Goal: Task Accomplishment & Management: Use online tool/utility

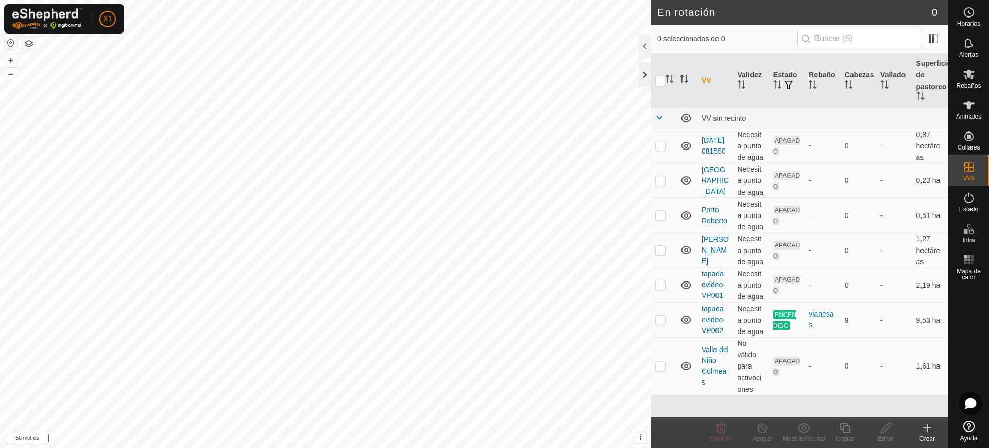
click at [641, 78] on div at bounding box center [645, 74] width 12 height 25
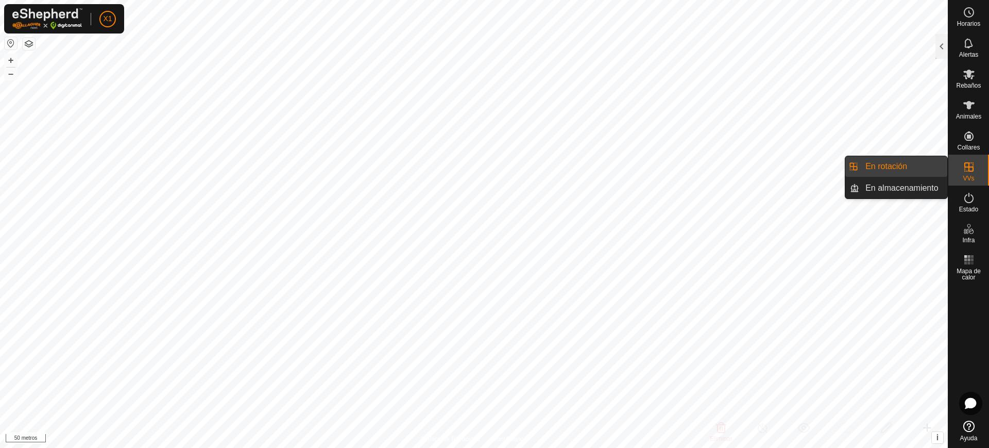
click at [929, 171] on link "En rotación" at bounding box center [903, 166] width 88 height 21
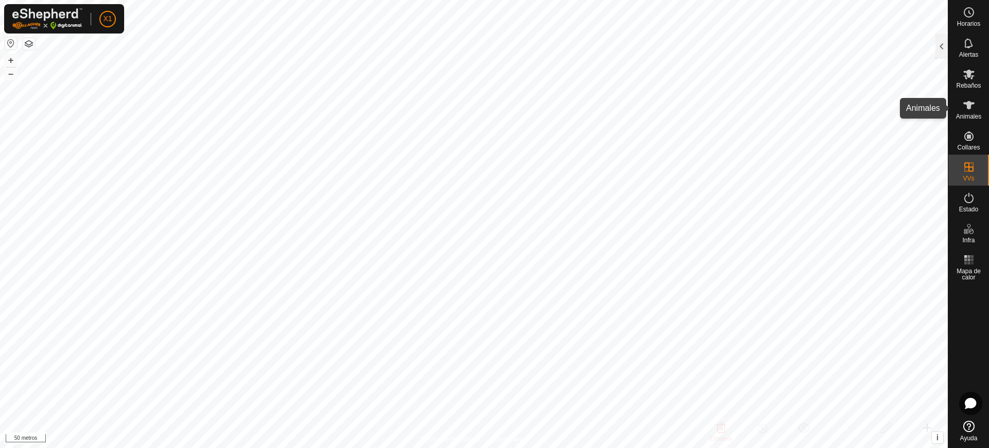
click at [966, 115] on font "Animales" at bounding box center [968, 116] width 25 height 7
click at [958, 68] on div "Rebaños" at bounding box center [968, 77] width 41 height 31
click at [972, 81] on es-mob-svg-icon at bounding box center [969, 74] width 19 height 16
click at [939, 54] on div at bounding box center [941, 46] width 12 height 25
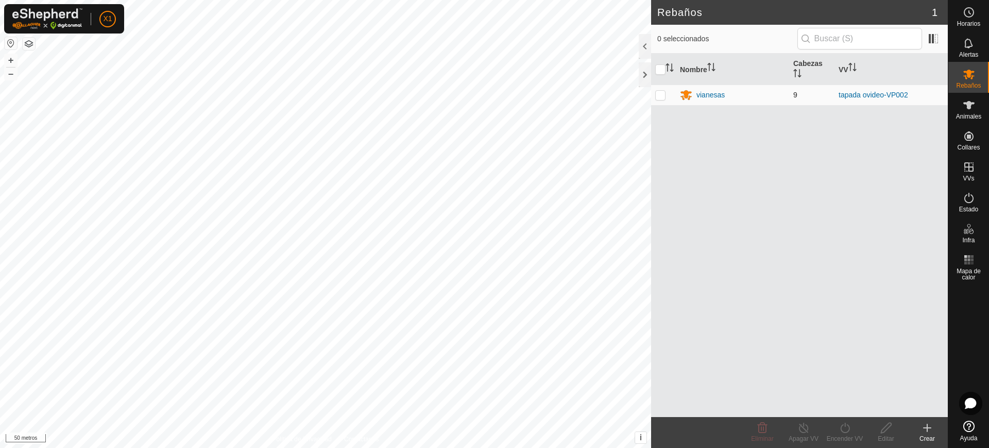
click at [662, 91] on p-checkbox at bounding box center [660, 95] width 10 height 8
checkbox input "true"
click at [844, 431] on icon at bounding box center [845, 427] width 13 height 12
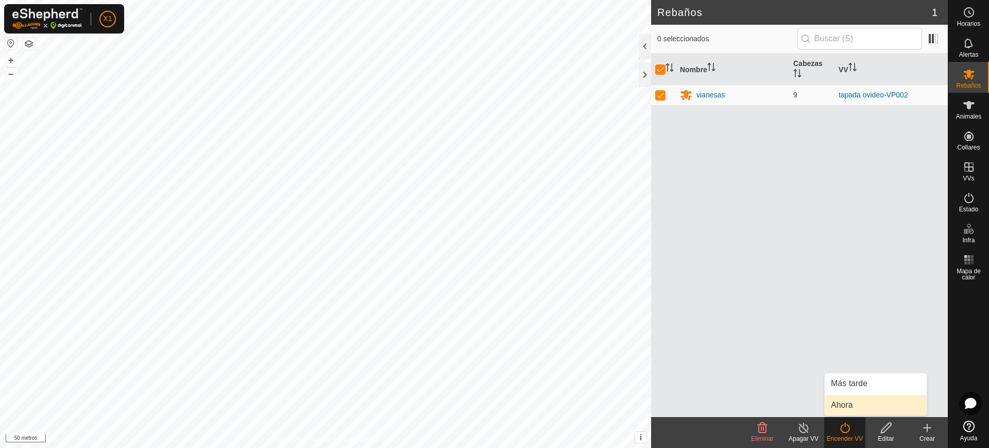
click at [859, 401] on link "Ahora" at bounding box center [876, 405] width 102 height 21
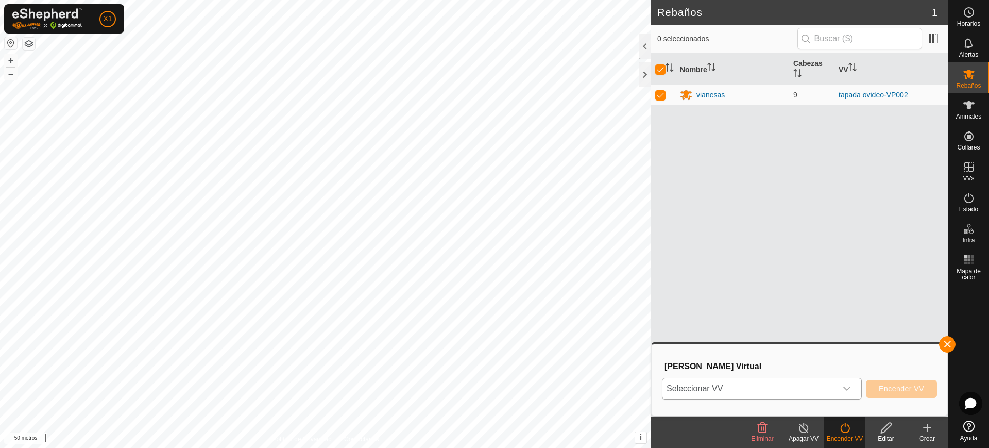
click at [842, 395] on div "disparador desplegable" at bounding box center [847, 388] width 21 height 21
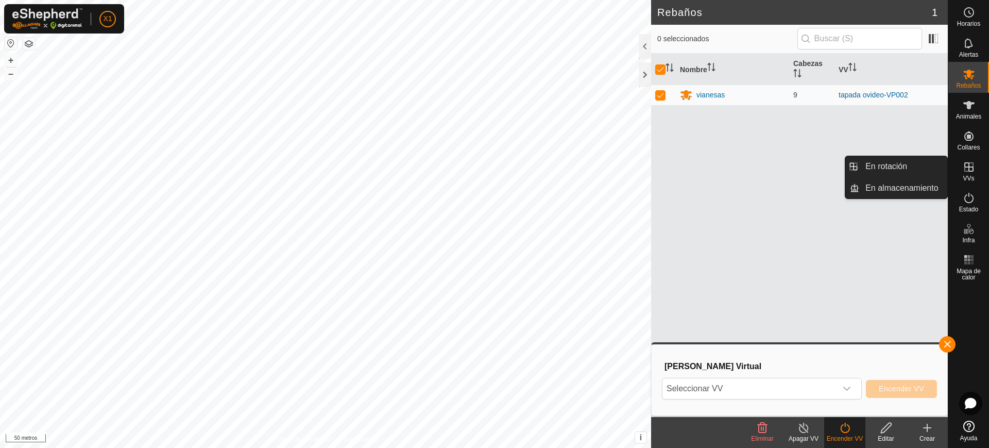
click at [913, 164] on link "En rotación" at bounding box center [903, 166] width 88 height 21
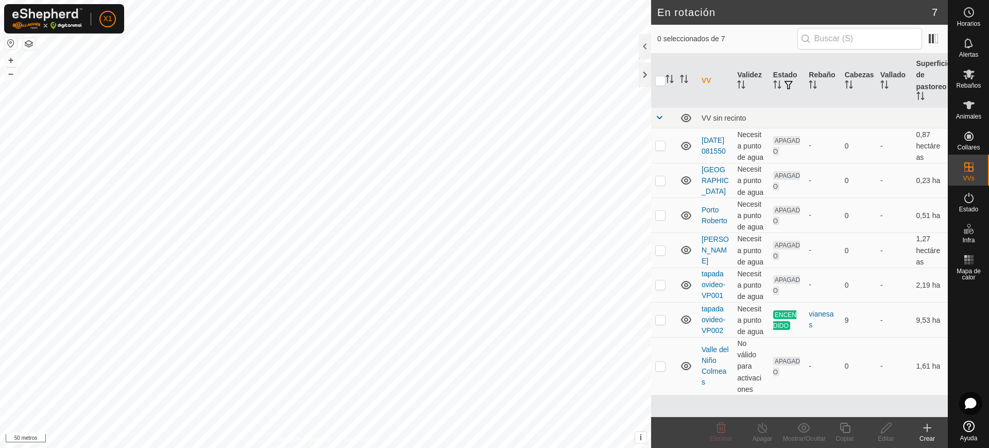
click at [934, 429] on create-svg-icon at bounding box center [927, 427] width 41 height 12
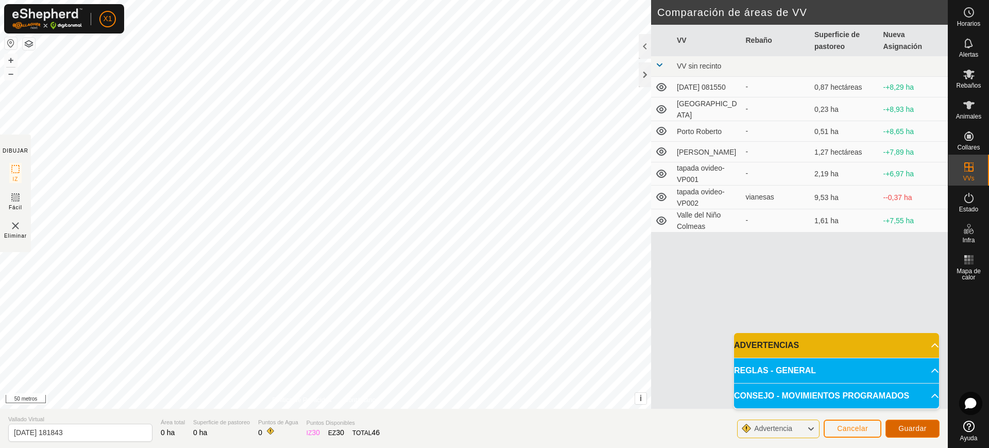
click at [910, 434] on button "Guardar" at bounding box center [912, 428] width 54 height 18
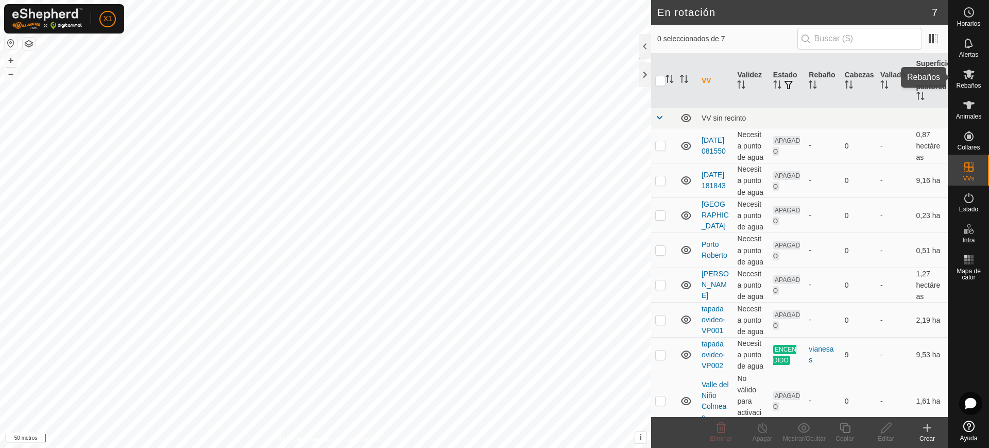
click at [966, 76] on icon at bounding box center [969, 74] width 12 height 12
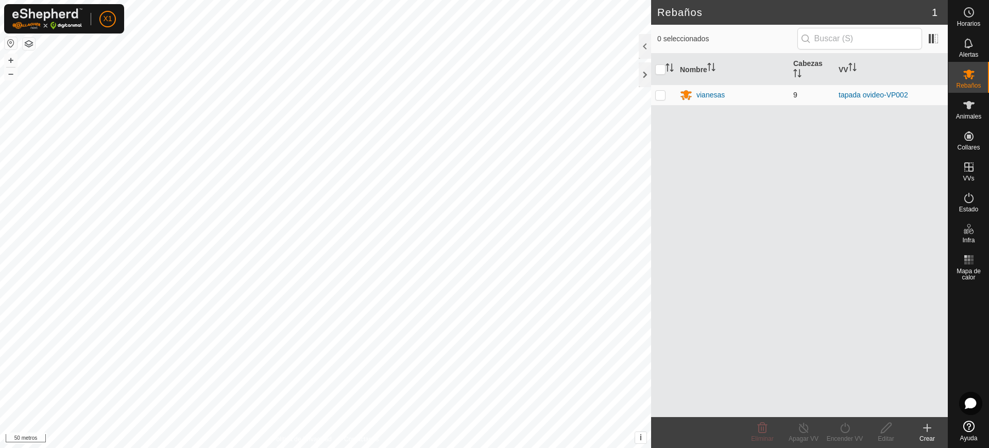
click at [662, 93] on p-checkbox at bounding box center [660, 95] width 10 height 8
checkbox input "true"
click at [845, 430] on icon at bounding box center [845, 427] width 13 height 12
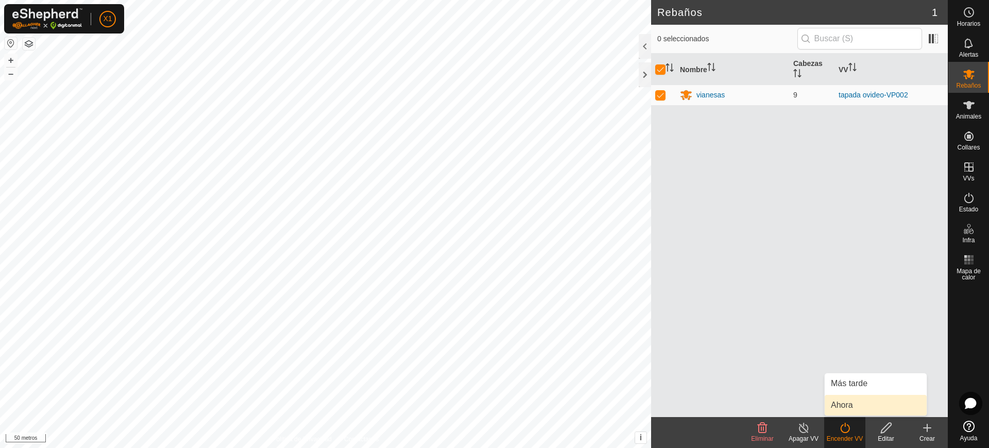
click at [846, 412] on link "Ahora" at bounding box center [876, 405] width 102 height 21
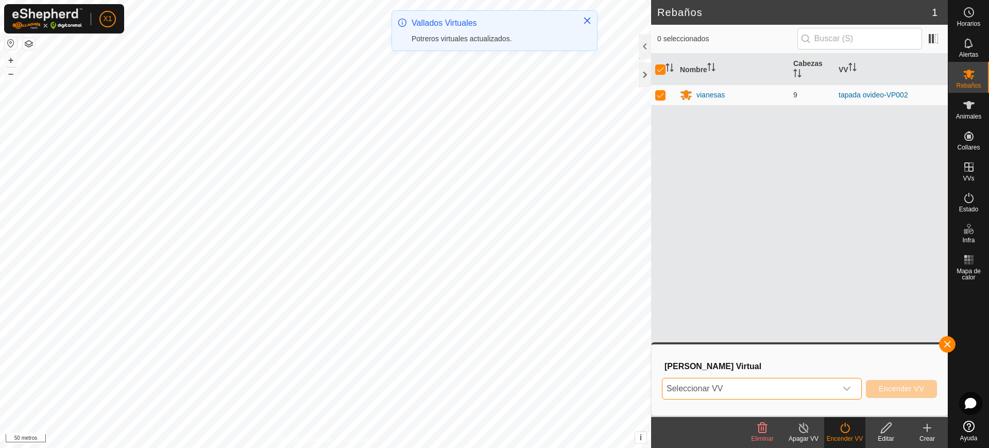
click at [797, 391] on span "Seleccionar VV" at bounding box center [749, 388] width 174 height 21
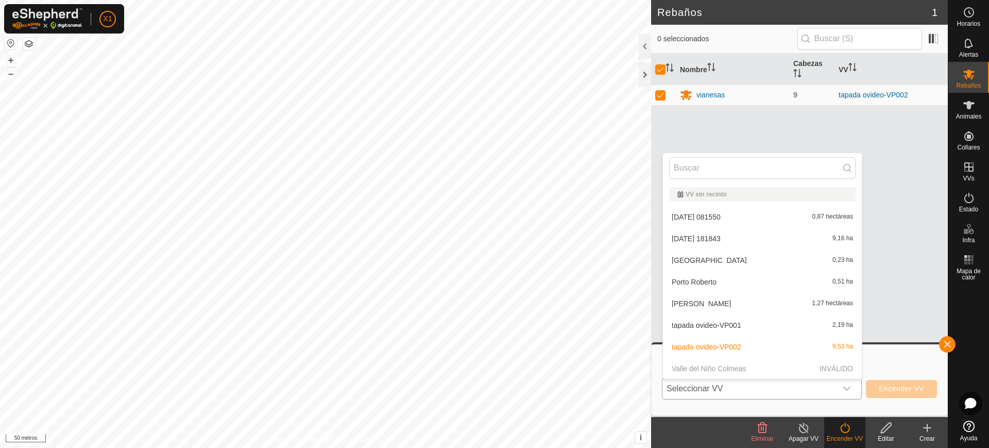
click at [698, 233] on li "[DATE] 181843 9,16 ha" at bounding box center [762, 238] width 199 height 21
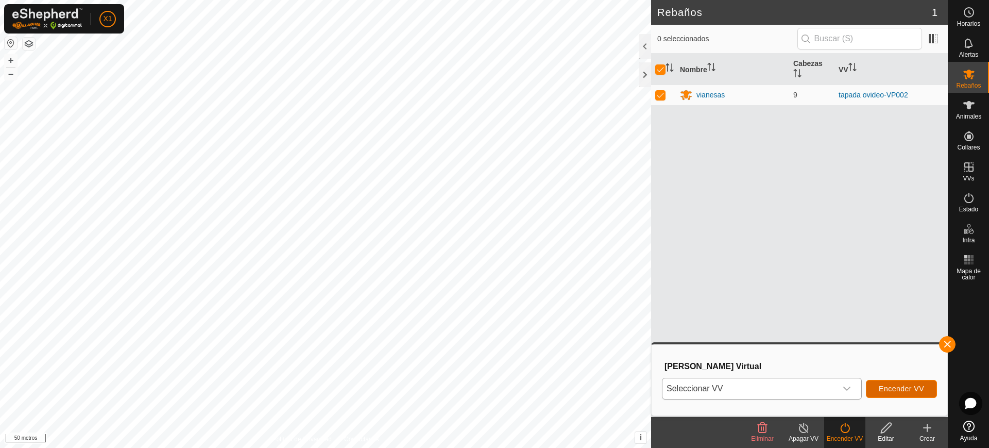
click at [912, 389] on font "Encender VV" at bounding box center [901, 388] width 45 height 8
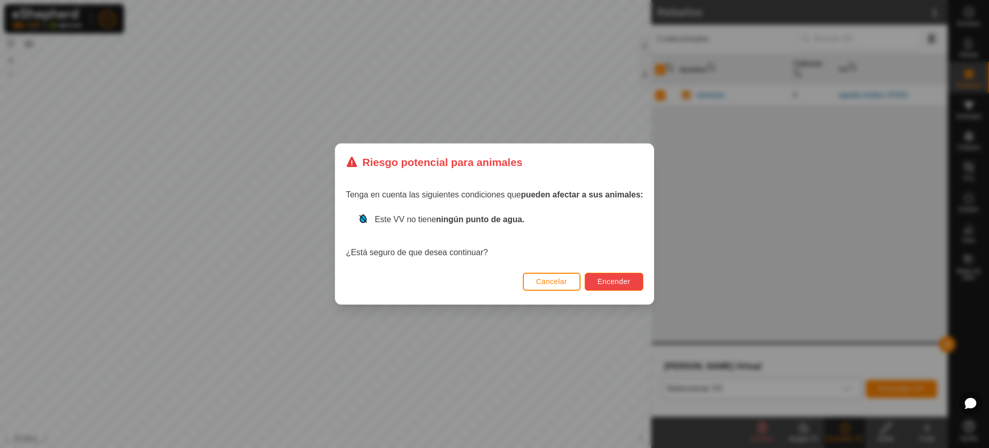
click at [609, 278] on font "Encender" at bounding box center [614, 281] width 33 height 8
